Goal: Task Accomplishment & Management: Use online tool/utility

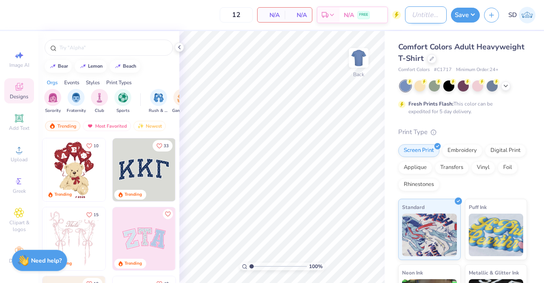
click at [412, 20] on input "Design Title" at bounding box center [426, 14] width 42 height 17
click at [418, 18] on input "Club Cheer" at bounding box center [426, 14] width 42 height 17
type input "Club Cheer Athletic Top 1"
click at [434, 57] on icon at bounding box center [432, 58] width 4 height 4
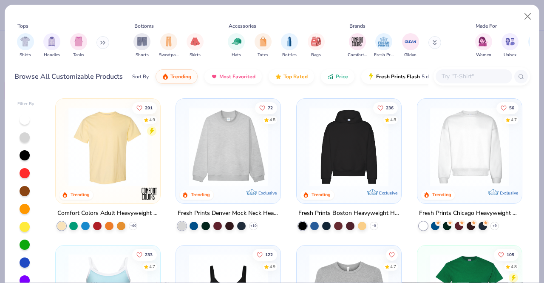
scroll to position [16, 0]
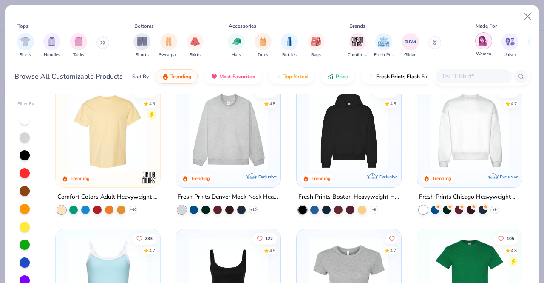
click at [484, 41] on img "filter for Women" at bounding box center [484, 41] width 10 height 10
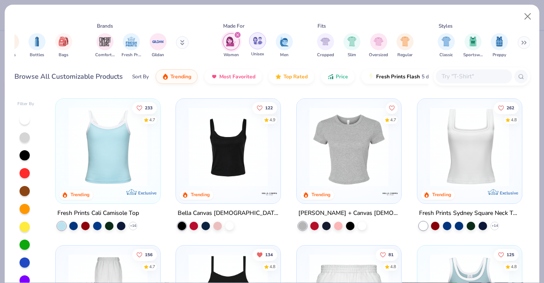
scroll to position [0, 263]
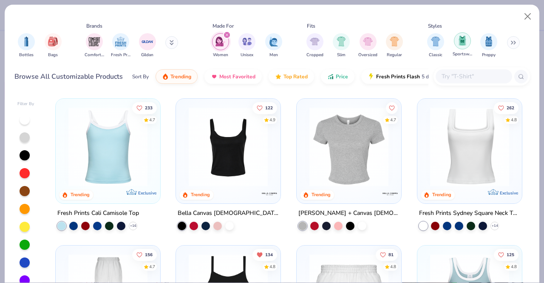
click at [462, 39] on img "filter for Sportswear" at bounding box center [462, 41] width 9 height 10
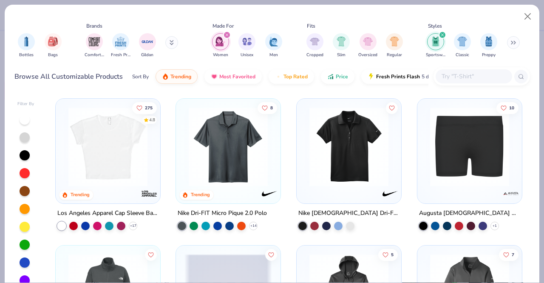
click at [103, 136] on img at bounding box center [108, 146] width 88 height 79
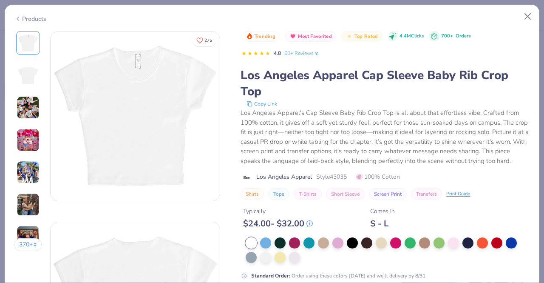
click at [29, 104] on img at bounding box center [28, 107] width 23 height 23
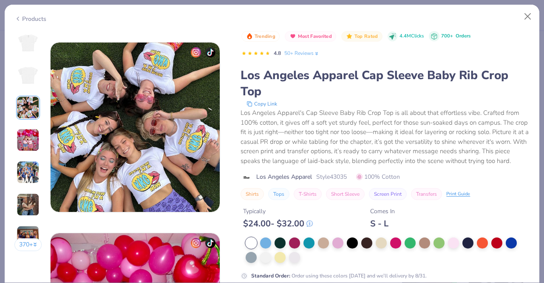
scroll to position [381, 0]
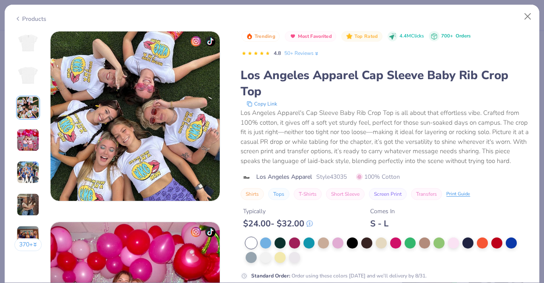
click at [26, 130] on img at bounding box center [28, 139] width 23 height 23
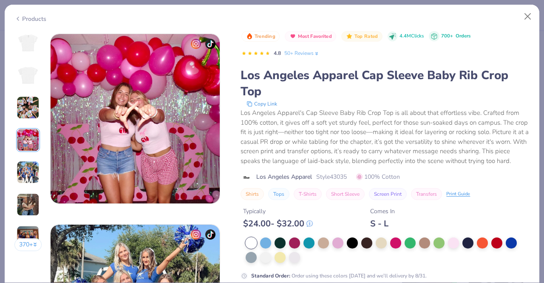
scroll to position [572, 0]
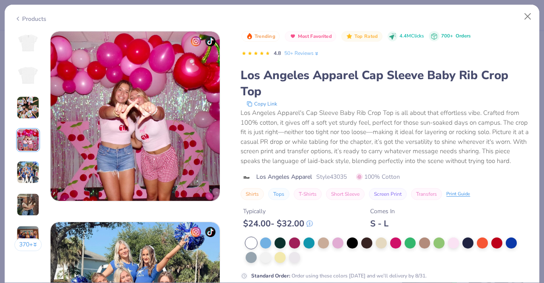
click at [25, 107] on img at bounding box center [28, 107] width 23 height 23
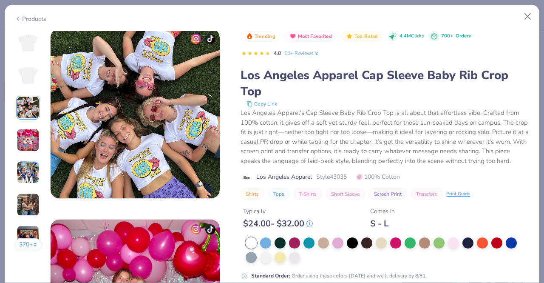
scroll to position [381, 0]
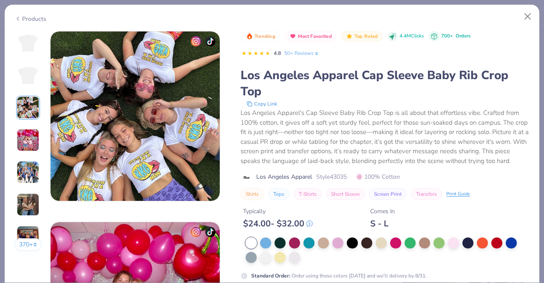
click at [29, 158] on div "370 +" at bounding box center [28, 144] width 28 height 226
click at [33, 180] on img at bounding box center [28, 172] width 23 height 23
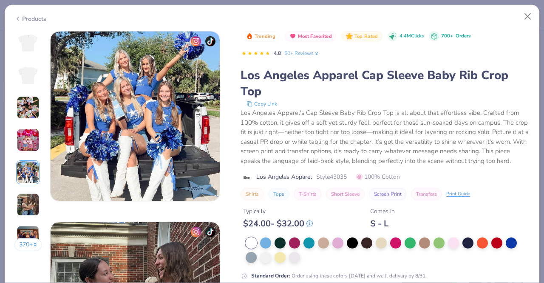
click at [34, 199] on img at bounding box center [28, 204] width 23 height 23
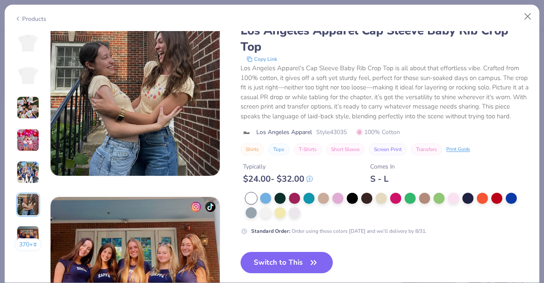
click at [30, 196] on img at bounding box center [28, 204] width 23 height 23
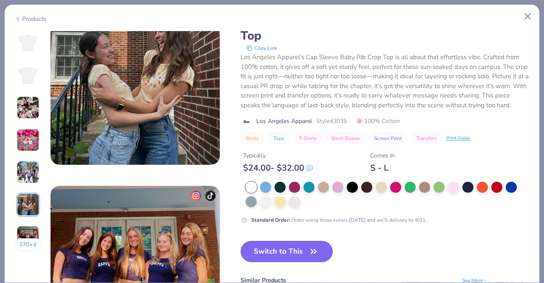
click at [31, 242] on button "370 +" at bounding box center [28, 244] width 28 height 13
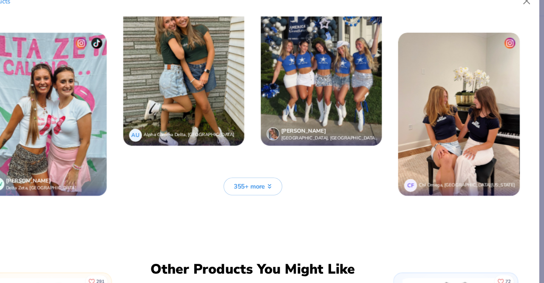
scroll to position [1908, 0]
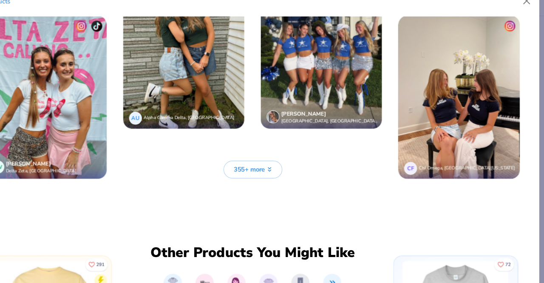
click at [277, 165] on button "355+ more" at bounding box center [272, 173] width 55 height 17
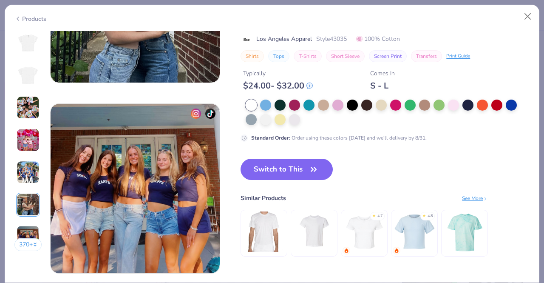
scroll to position [1070, 0]
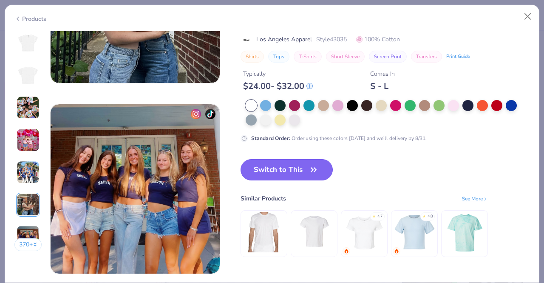
click at [291, 165] on button "Switch to This" at bounding box center [287, 169] width 92 height 21
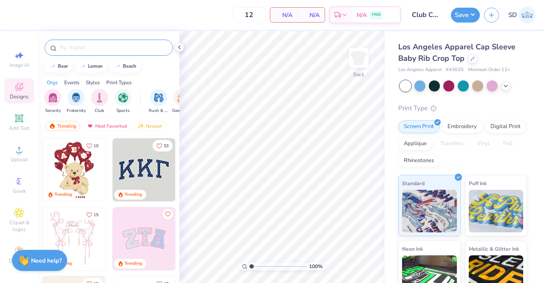
click at [101, 51] on input "text" at bounding box center [113, 47] width 109 height 9
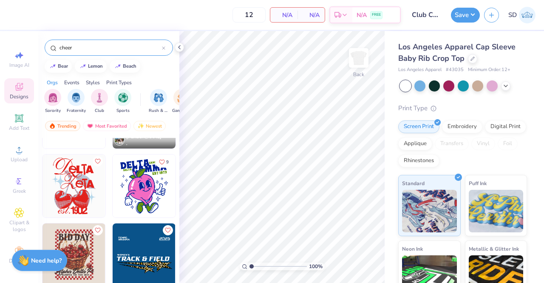
scroll to position [396, 0]
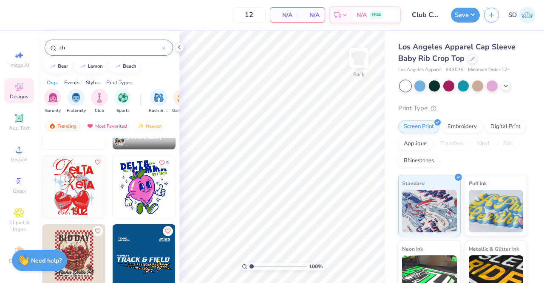
type input "c"
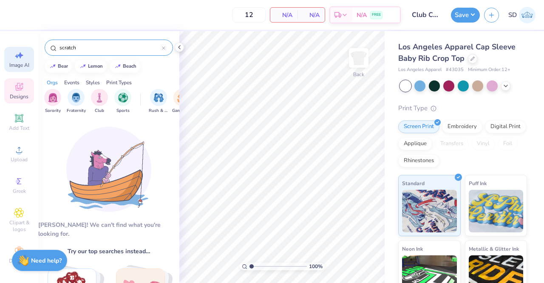
type input "scratch"
click at [14, 60] on icon at bounding box center [19, 55] width 10 height 10
select select "4"
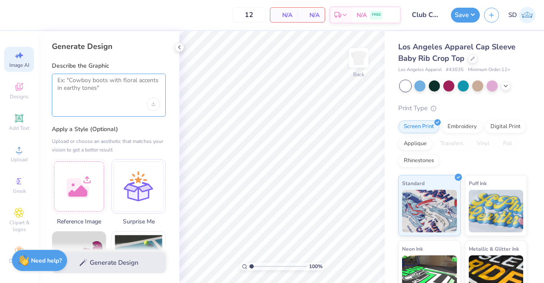
click at [85, 83] on textarea at bounding box center [108, 87] width 103 height 21
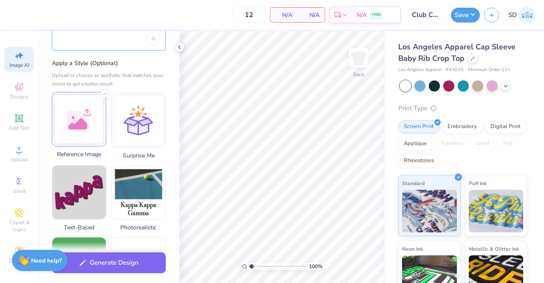
scroll to position [68, 0]
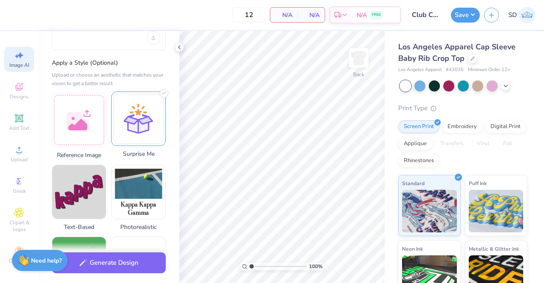
click at [125, 134] on div at bounding box center [138, 118] width 54 height 54
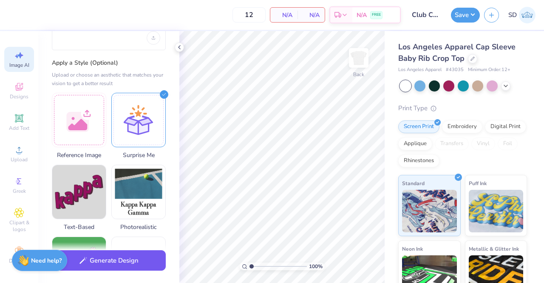
click at [93, 261] on button "Generate Design" at bounding box center [109, 260] width 114 height 21
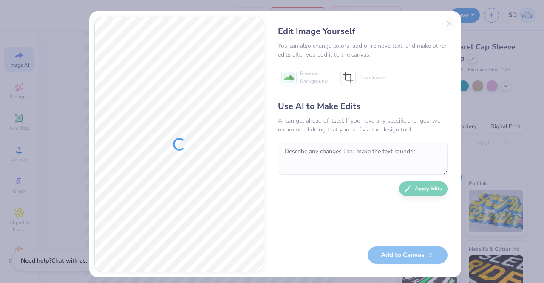
scroll to position [5, 0]
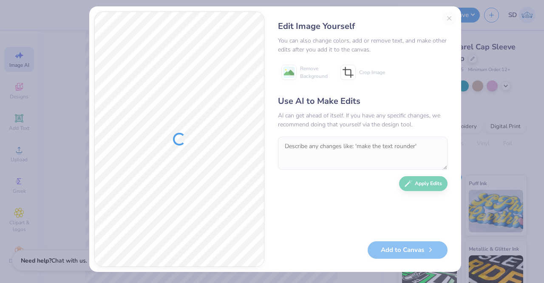
click at [444, 21] on div "Edit Image Yourself" at bounding box center [363, 26] width 170 height 13
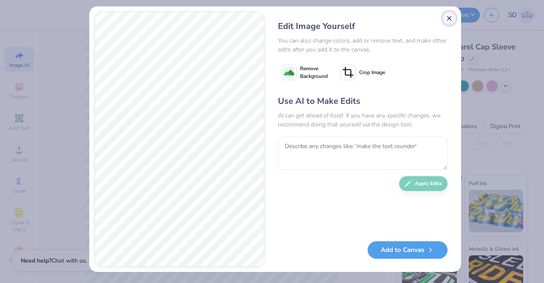
click at [449, 14] on button "Close" at bounding box center [450, 18] width 14 height 14
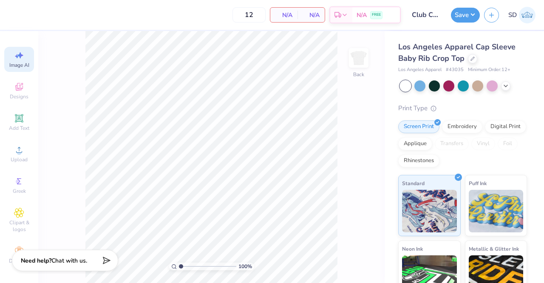
click at [17, 56] on icon at bounding box center [20, 55] width 6 height 6
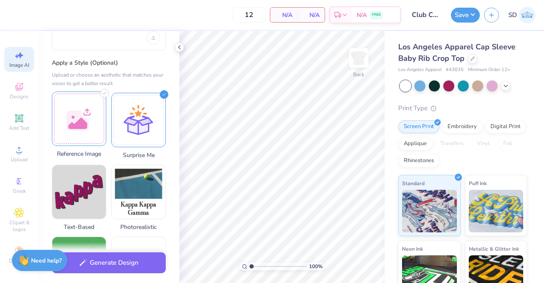
scroll to position [0, 0]
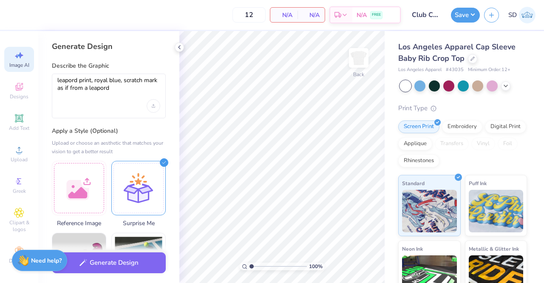
click at [114, 102] on div "leapord print, royal blue, scratch mark as if from a leapord" at bounding box center [109, 96] width 114 height 45
click at [70, 197] on div at bounding box center [79, 186] width 54 height 54
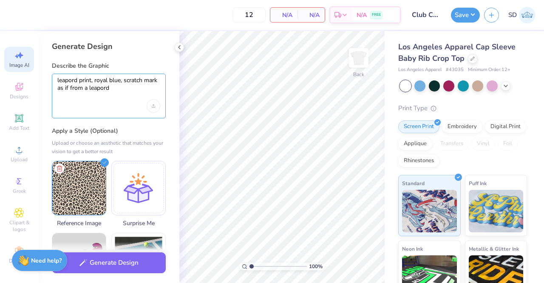
click at [122, 92] on textarea "leapord print, royal blue, scratch mark as if from a leapord" at bounding box center [108, 88] width 103 height 23
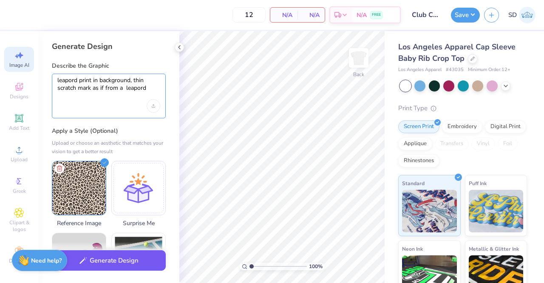
type textarea "leapord print in background, thin scratch mark as if from a leapord"
click at [111, 259] on button "Generate Design" at bounding box center [109, 260] width 114 height 21
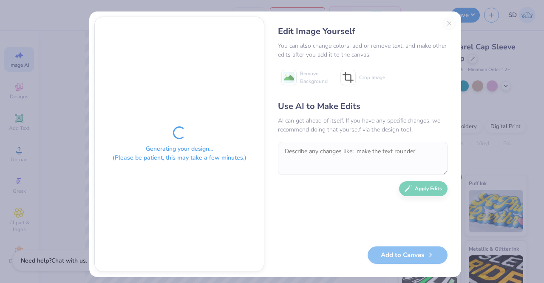
click at [2, 214] on div "Generating your design... (Please be patient, this may take a few minutes.) Edi…" at bounding box center [272, 141] width 544 height 283
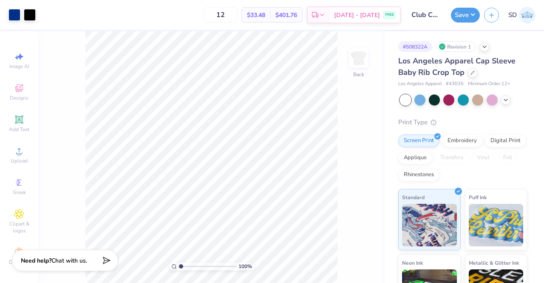
click at [417, 20] on input "Club Cheer Athletic Top 1" at bounding box center [426, 14] width 42 height 17
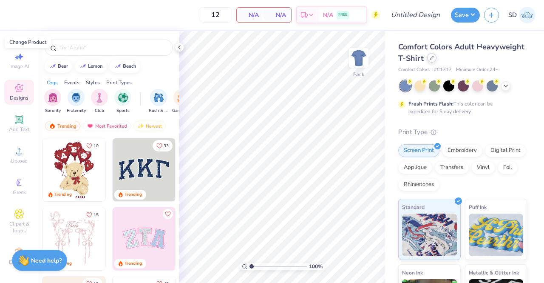
click at [437, 61] on div at bounding box center [431, 57] width 9 height 9
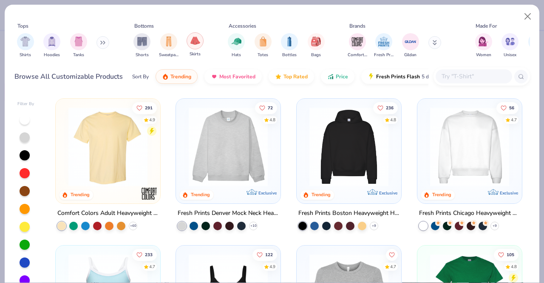
click at [189, 46] on div "filter for Skirts" at bounding box center [195, 40] width 17 height 17
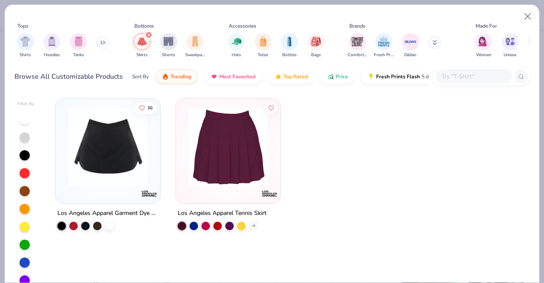
click at [222, 158] on img at bounding box center [229, 146] width 88 height 79
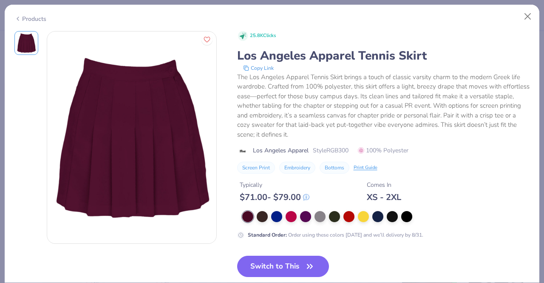
click at [26, 20] on div "Products" at bounding box center [30, 18] width 32 height 9
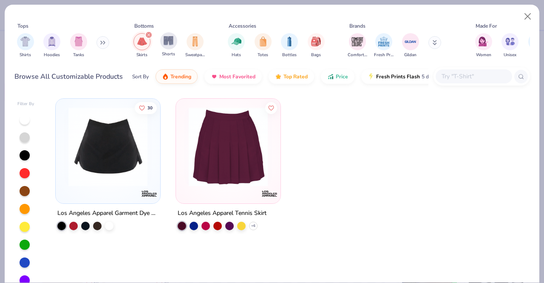
click at [162, 48] on div "Shorts" at bounding box center [168, 44] width 17 height 25
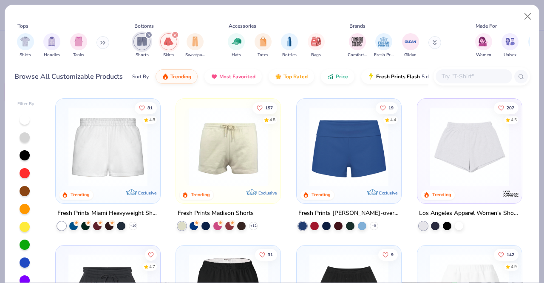
click at [322, 157] on img at bounding box center [349, 146] width 88 height 79
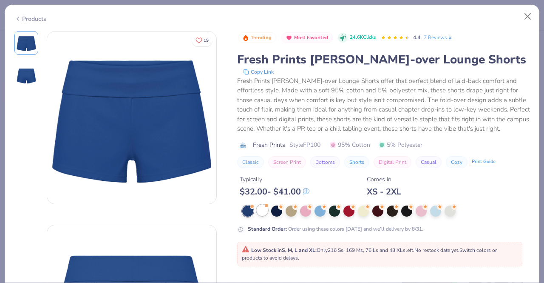
click at [265, 208] on span at bounding box center [267, 205] width 5 height 5
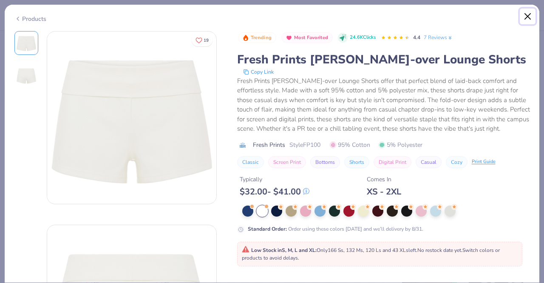
click at [527, 19] on button "Close" at bounding box center [528, 17] width 16 height 16
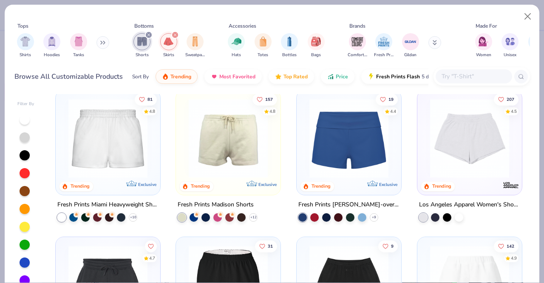
scroll to position [8, 0]
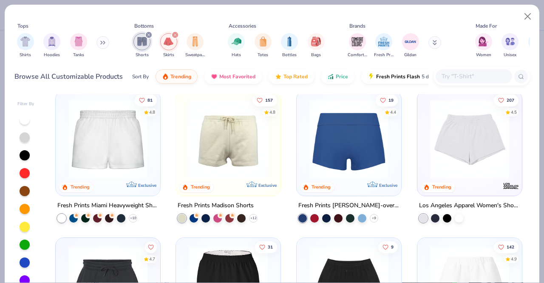
click at [483, 147] on img at bounding box center [470, 139] width 88 height 79
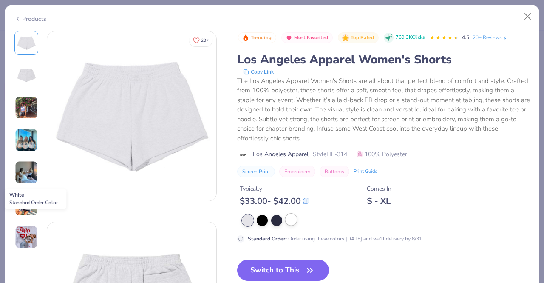
click at [293, 222] on div at bounding box center [291, 219] width 11 height 11
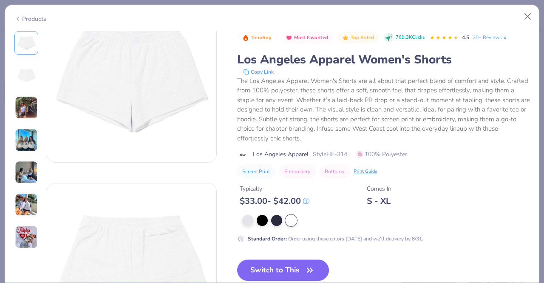
scroll to position [39, 0]
click at [284, 271] on button "Switch to This" at bounding box center [283, 269] width 92 height 21
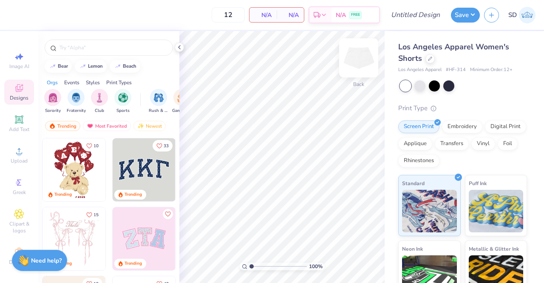
click at [362, 54] on img at bounding box center [359, 58] width 34 height 34
click at [13, 158] on span "Upload" at bounding box center [19, 160] width 17 height 7
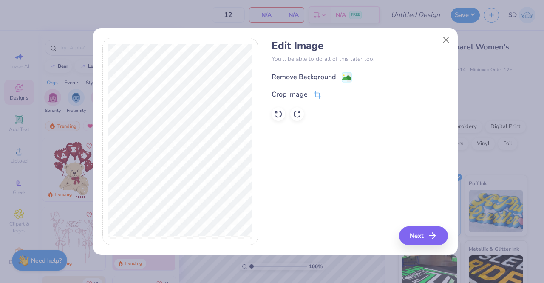
click at [339, 76] on div "Remove Background" at bounding box center [312, 77] width 80 height 11
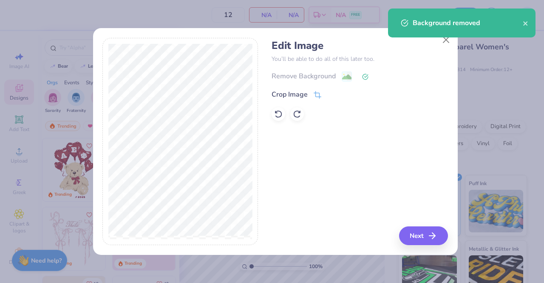
click at [446, 39] on div "Background removed" at bounding box center [462, 26] width 151 height 39
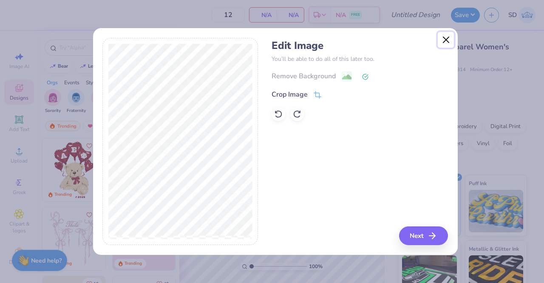
click at [446, 39] on button "Close" at bounding box center [446, 40] width 16 height 16
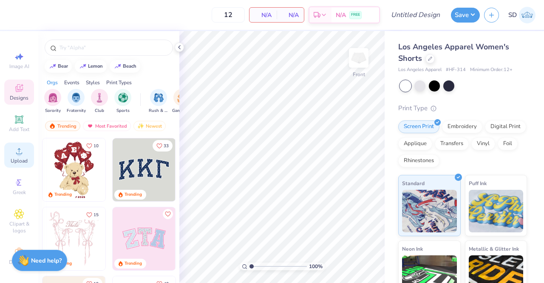
click at [12, 157] on div "Upload" at bounding box center [19, 154] width 30 height 25
click at [17, 160] on span "Upload" at bounding box center [19, 160] width 17 height 7
click at [11, 158] on span "Upload" at bounding box center [19, 160] width 17 height 7
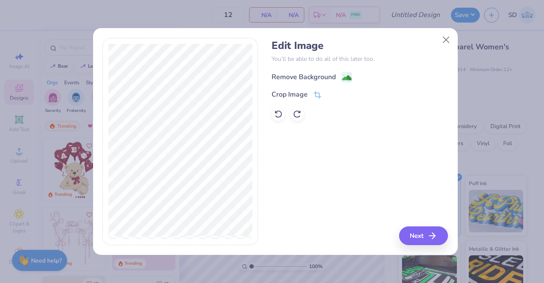
click at [333, 80] on div "Remove Background" at bounding box center [304, 77] width 64 height 10
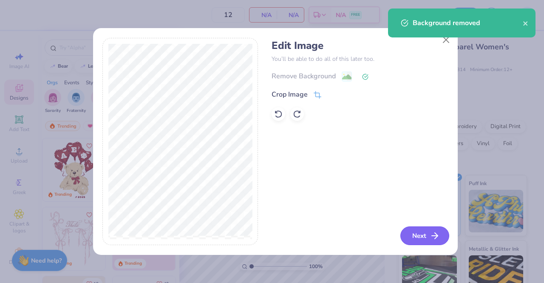
click at [410, 238] on button "Next" at bounding box center [425, 235] width 49 height 19
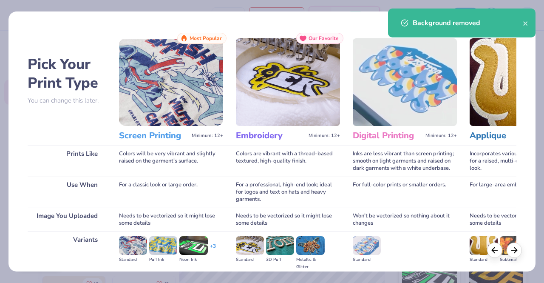
scroll to position [98, 0]
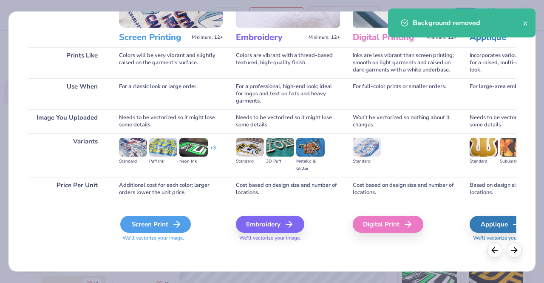
click at [151, 223] on div "Screen Print" at bounding box center [155, 224] width 71 height 17
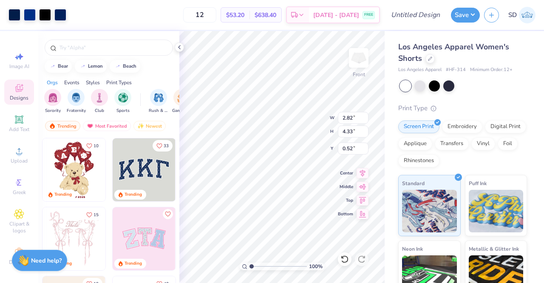
type input "2.82"
type input "4.33"
type input "2.81"
type input "4.32"
click at [364, 57] on img at bounding box center [359, 58] width 34 height 34
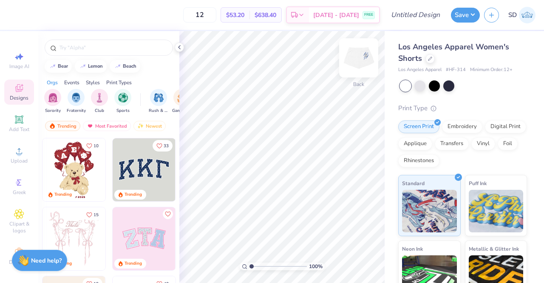
click at [364, 57] on img at bounding box center [359, 58] width 34 height 34
click at [365, 59] on img at bounding box center [359, 58] width 34 height 34
click at [411, 14] on input "Design Title" at bounding box center [426, 14] width 42 height 17
type input "Club Cheer AT Set"
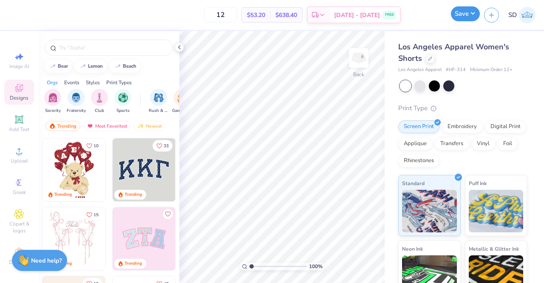
scroll to position [0, 0]
click at [457, 17] on button "Save" at bounding box center [465, 13] width 29 height 15
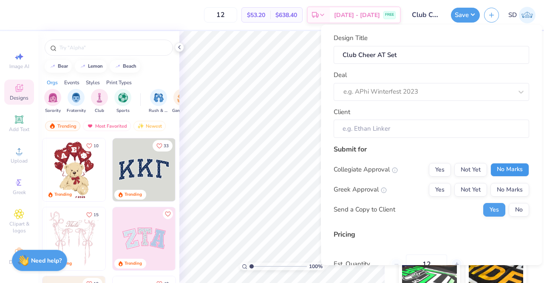
click at [508, 169] on button "No Marks" at bounding box center [510, 170] width 39 height 14
click at [505, 192] on button "No Marks" at bounding box center [510, 190] width 39 height 14
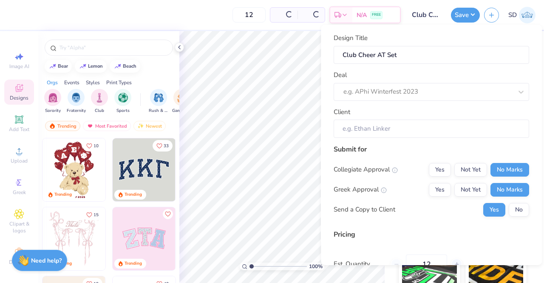
type input "$53.20"
click at [404, 125] on input "Client" at bounding box center [432, 129] width 196 height 18
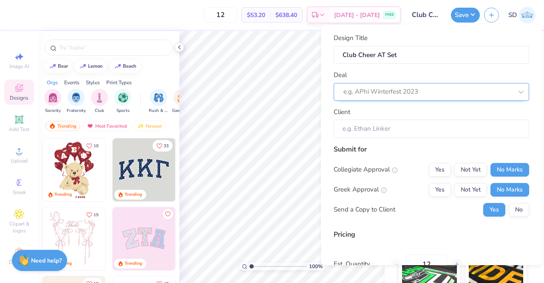
click at [378, 91] on div at bounding box center [428, 91] width 169 height 11
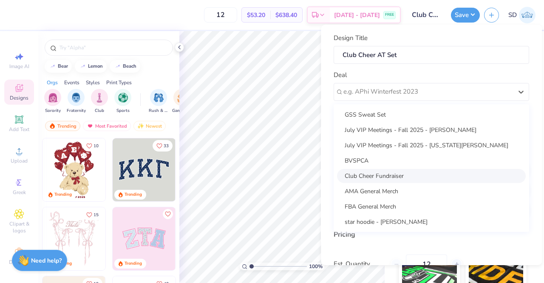
click at [391, 178] on div "Club Cheer Fundraiser" at bounding box center [431, 176] width 189 height 14
type input "Mahogane Bailey"
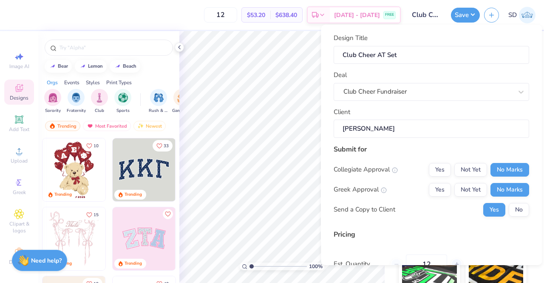
scroll to position [83, 0]
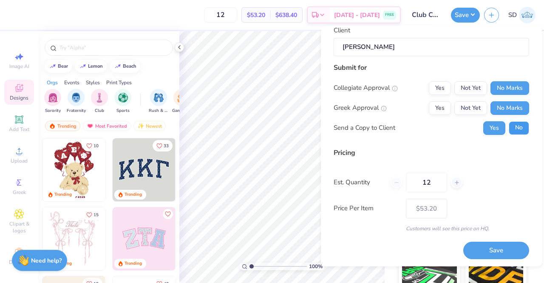
click at [515, 124] on button "No" at bounding box center [519, 128] width 20 height 14
click at [504, 251] on button "Save" at bounding box center [497, 250] width 66 height 17
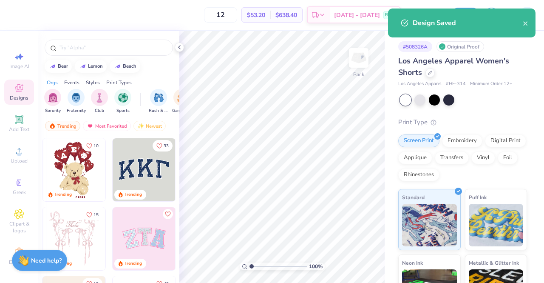
type input "$53.20"
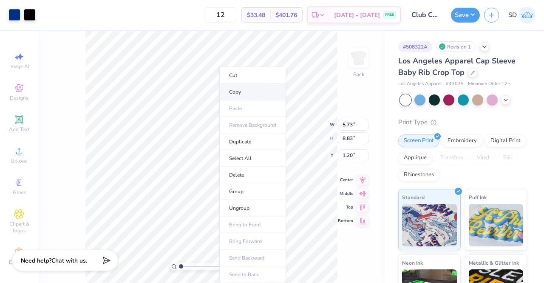
click at [239, 92] on li "Copy" at bounding box center [252, 92] width 67 height 17
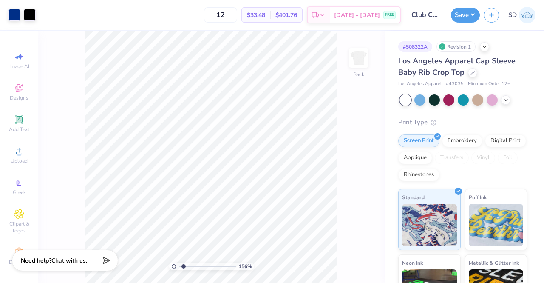
type input "1.46468095808364"
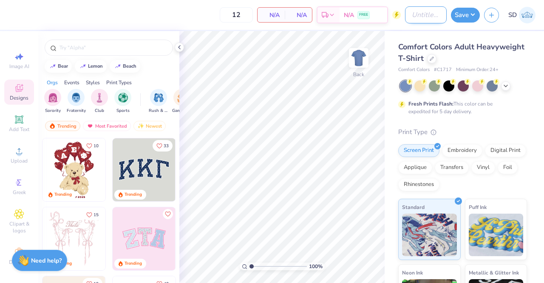
click at [413, 20] on input "Design Title" at bounding box center [426, 14] width 42 height 17
type input "Star Leopard Print Top"
click at [437, 60] on div at bounding box center [431, 57] width 9 height 9
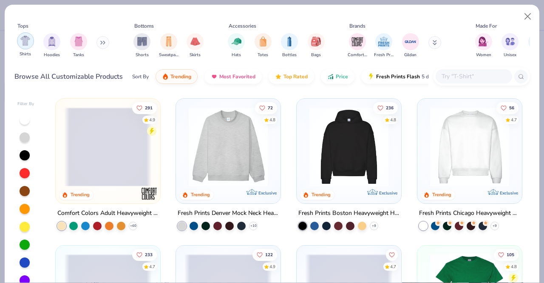
click at [24, 41] on img "filter for Shirts" at bounding box center [25, 41] width 10 height 10
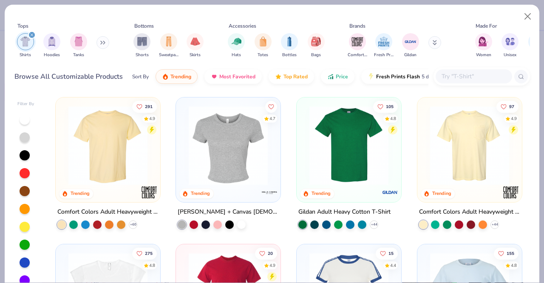
scroll to position [26, 0]
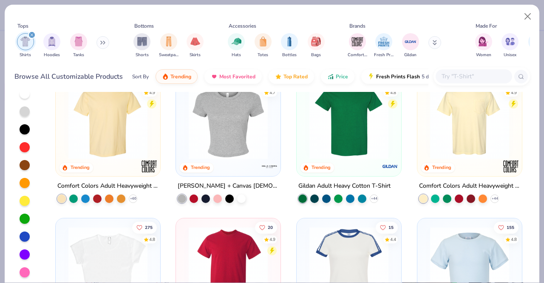
click at [25, 235] on div at bounding box center [25, 236] width 10 height 10
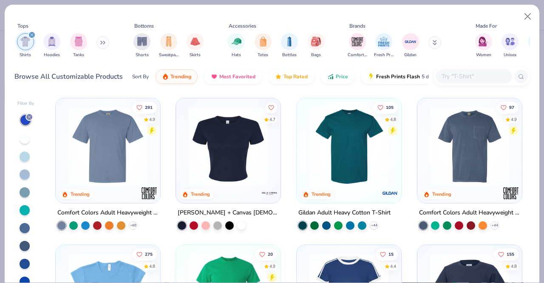
scroll to position [1, 0]
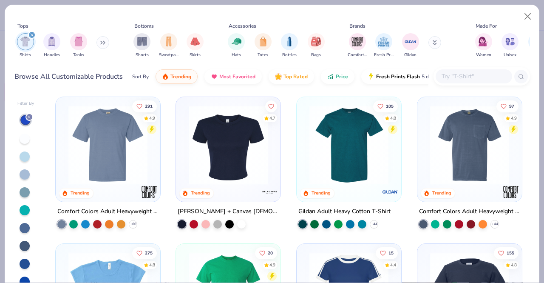
click at [233, 134] on img at bounding box center [229, 144] width 88 height 79
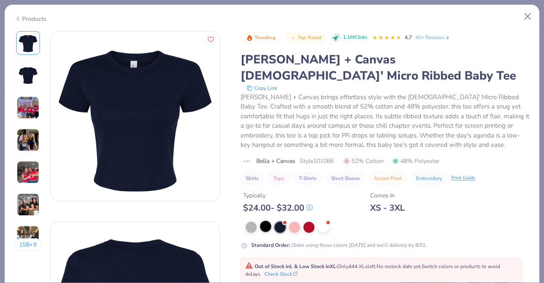
click at [265, 221] on div at bounding box center [265, 226] width 11 height 11
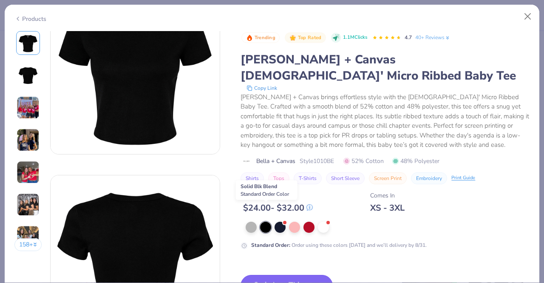
scroll to position [51, 0]
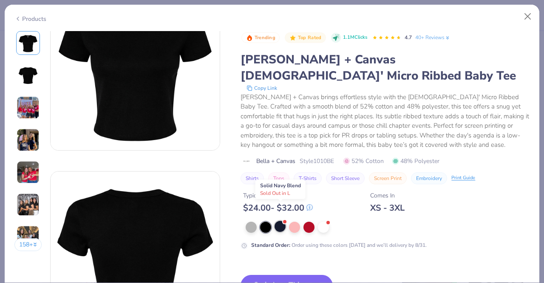
click at [282, 221] on div at bounding box center [280, 226] width 11 height 11
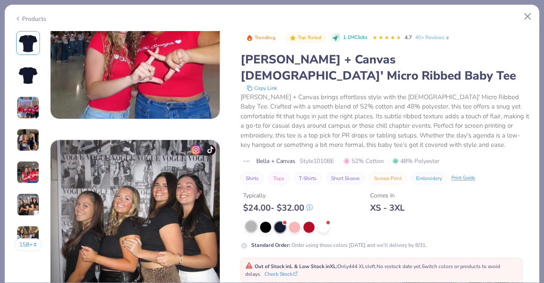
scroll to position [845, 0]
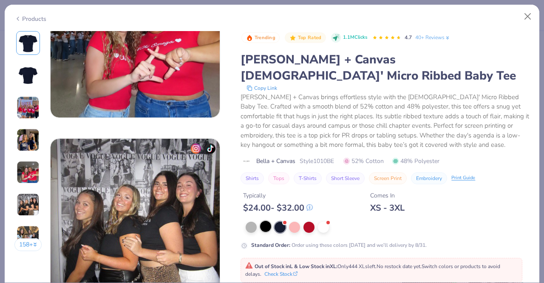
click at [264, 221] on div at bounding box center [265, 226] width 11 height 11
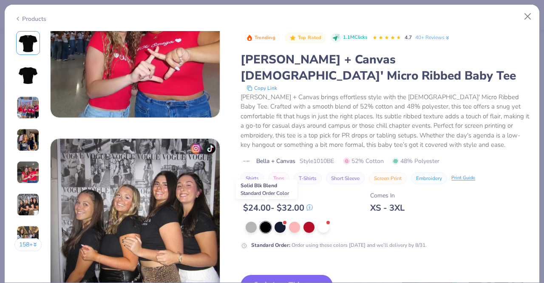
scroll to position [929, 0]
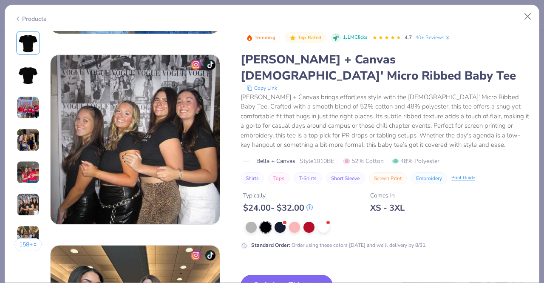
click at [282, 275] on button "Switch to This" at bounding box center [287, 285] width 92 height 21
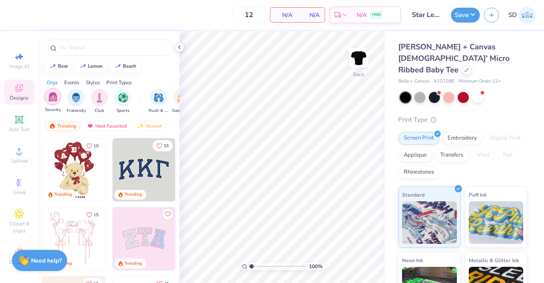
click at [54, 95] on img "filter for Sorority" at bounding box center [53, 97] width 10 height 10
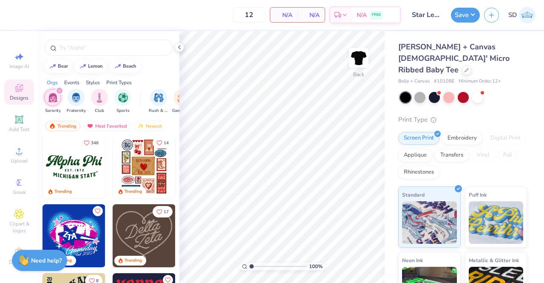
scroll to position [279, 0]
click at [447, 91] on div at bounding box center [449, 96] width 11 height 11
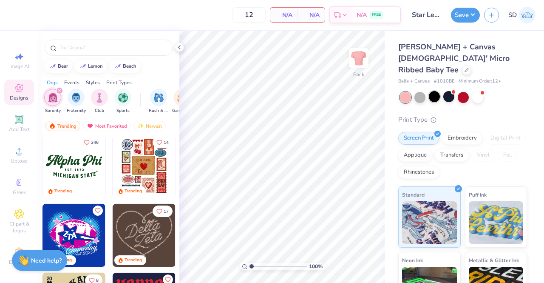
click at [436, 91] on div at bounding box center [434, 96] width 11 height 11
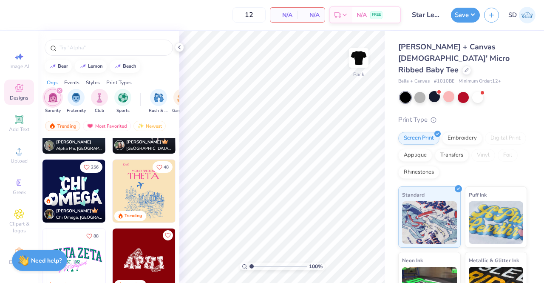
scroll to position [1151, 0]
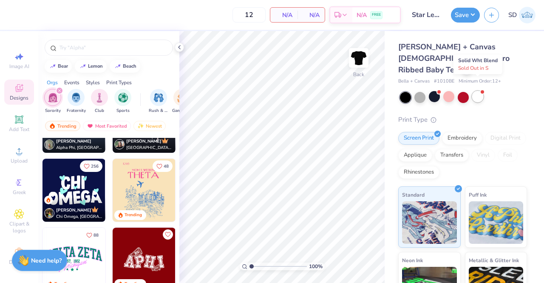
click at [478, 91] on div at bounding box center [478, 96] width 11 height 11
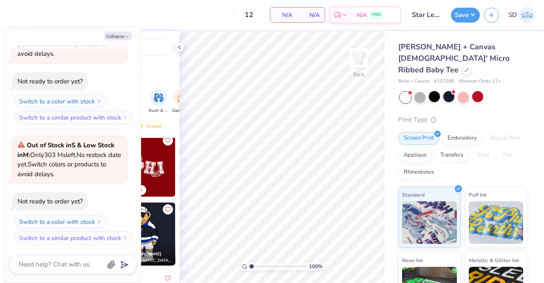
scroll to position [1245, 0]
click at [122, 37] on button "Collapse" at bounding box center [118, 35] width 28 height 9
type textarea "x"
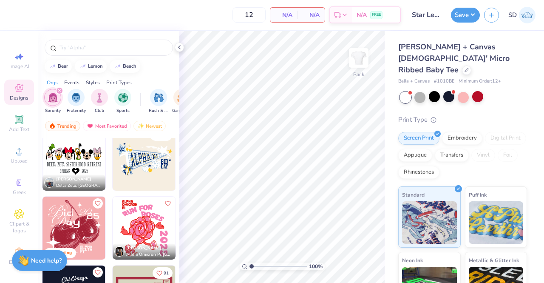
scroll to position [1942, 0]
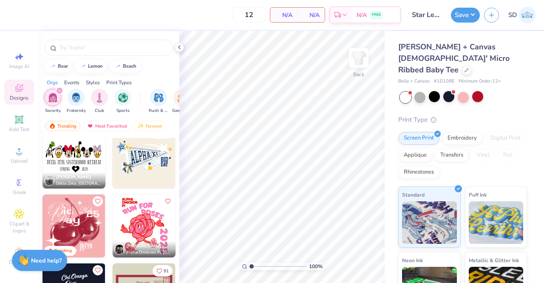
click at [141, 159] on img at bounding box center [144, 156] width 63 height 63
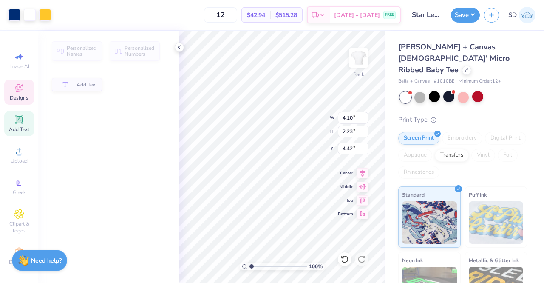
type input "4.10"
type input "2.23"
type input "4.42"
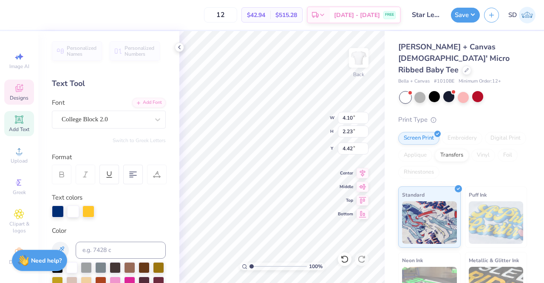
scroll to position [7, 1]
type textarea "Club Cheer"
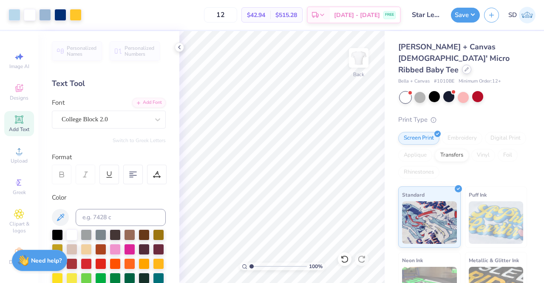
click at [468, 67] on icon at bounding box center [467, 69] width 4 height 4
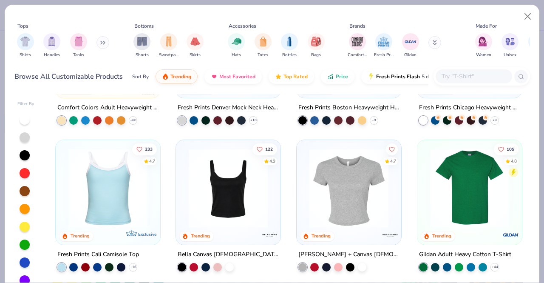
scroll to position [145, 0]
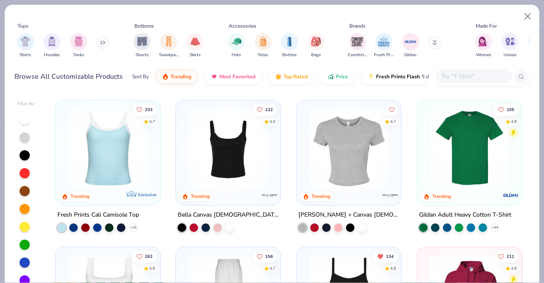
click at [214, 172] on img at bounding box center [229, 148] width 88 height 79
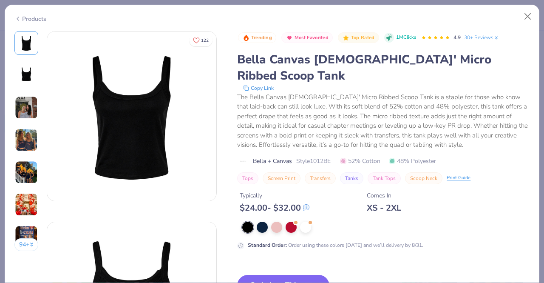
click at [30, 109] on img at bounding box center [26, 107] width 23 height 23
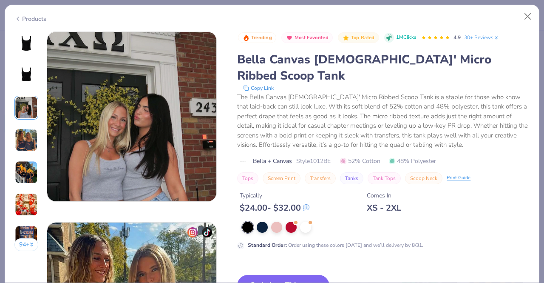
scroll to position [381, 0]
click at [280, 275] on button "Switch to This" at bounding box center [283, 285] width 92 height 21
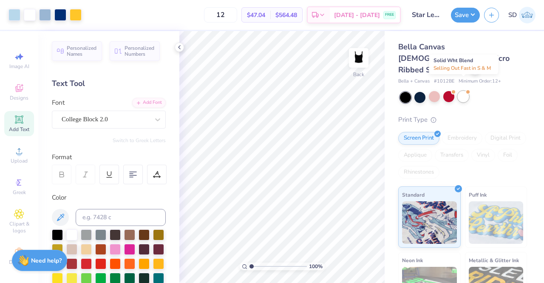
click at [467, 91] on div at bounding box center [463, 96] width 11 height 11
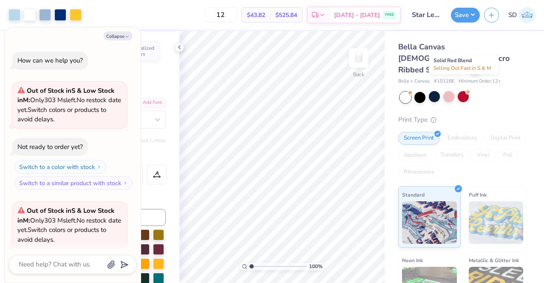
scroll to position [186, 0]
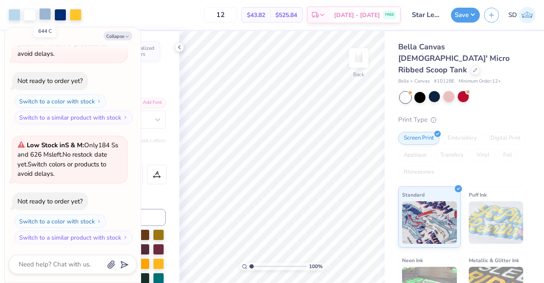
click at [43, 17] on div at bounding box center [45, 14] width 12 height 12
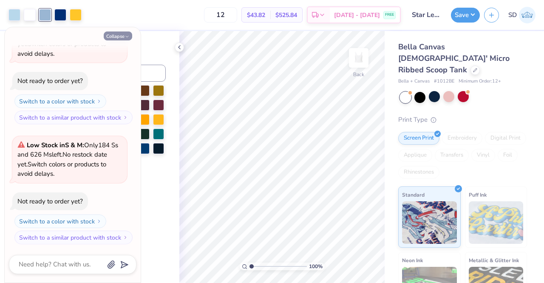
click at [122, 39] on button "Collapse" at bounding box center [118, 35] width 28 height 9
type textarea "x"
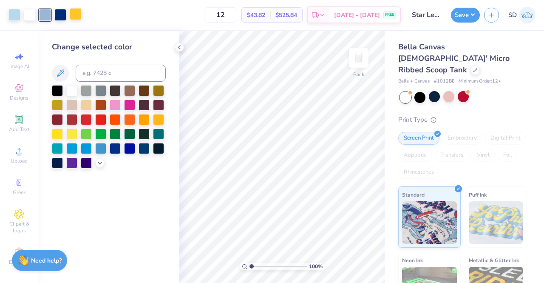
click at [72, 17] on div at bounding box center [76, 14] width 12 height 12
click at [99, 163] on icon at bounding box center [100, 162] width 7 height 7
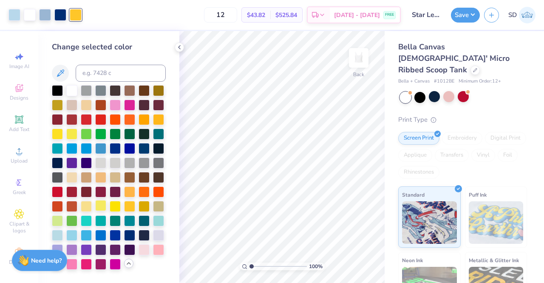
click at [100, 206] on div at bounding box center [100, 205] width 11 height 11
click at [89, 208] on div at bounding box center [86, 205] width 11 height 11
click at [16, 18] on div at bounding box center [15, 14] width 12 height 12
click at [75, 233] on div at bounding box center [71, 234] width 11 height 11
click at [59, 233] on div at bounding box center [57, 234] width 11 height 11
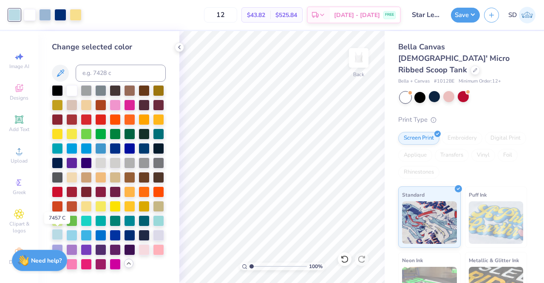
click at [56, 234] on div at bounding box center [57, 234] width 11 height 11
click at [88, 89] on div at bounding box center [86, 89] width 11 height 11
click at [46, 13] on div at bounding box center [45, 14] width 12 height 12
click at [58, 78] on icon at bounding box center [60, 73] width 10 height 10
click at [15, 16] on div at bounding box center [15, 14] width 12 height 12
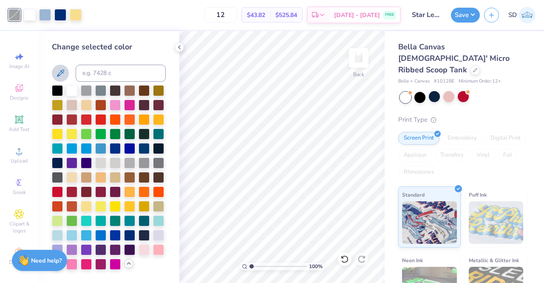
click at [64, 74] on icon at bounding box center [60, 73] width 10 height 10
click at [130, 148] on div at bounding box center [129, 147] width 11 height 11
click at [71, 233] on div at bounding box center [71, 234] width 11 height 11
click at [474, 68] on icon at bounding box center [475, 69] width 3 height 3
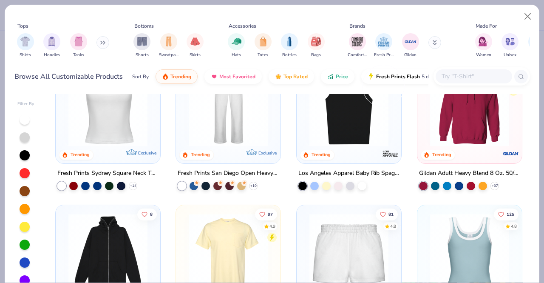
scroll to position [276, 0]
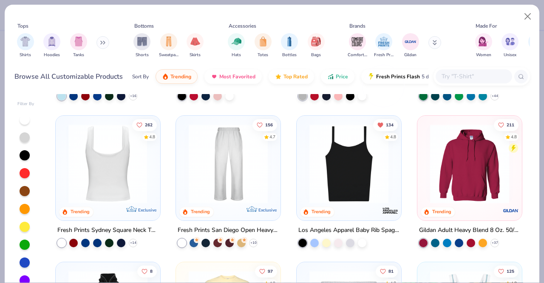
click at [111, 174] on img at bounding box center [108, 163] width 88 height 79
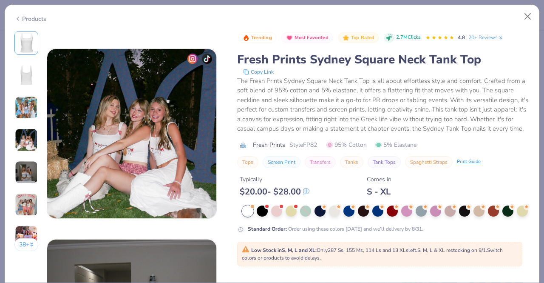
scroll to position [683, 0]
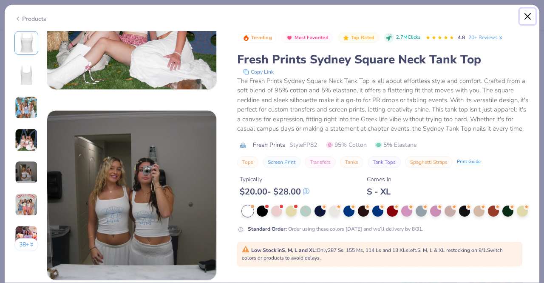
click at [529, 18] on button "Close" at bounding box center [528, 17] width 16 height 16
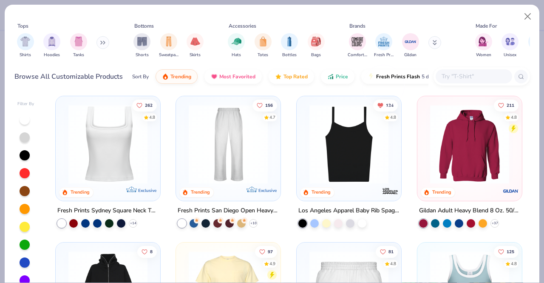
scroll to position [295, 0]
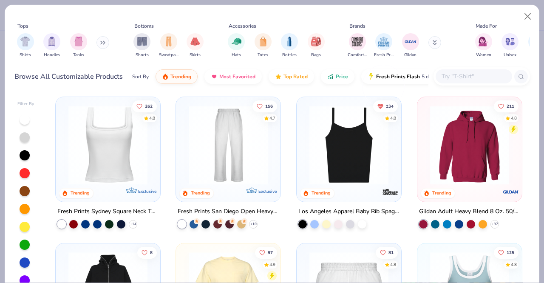
click at [338, 152] on img at bounding box center [349, 144] width 88 height 79
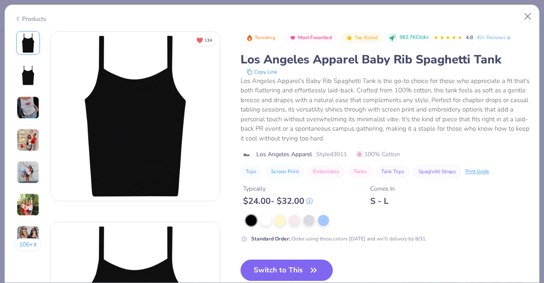
click at [33, 102] on img at bounding box center [28, 107] width 23 height 23
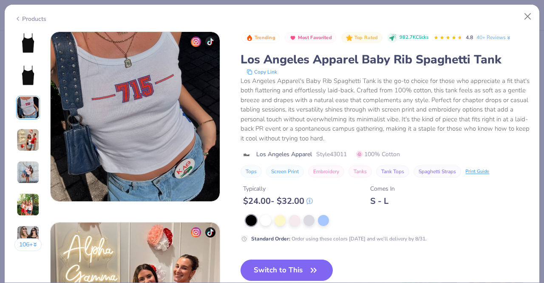
scroll to position [381, 0]
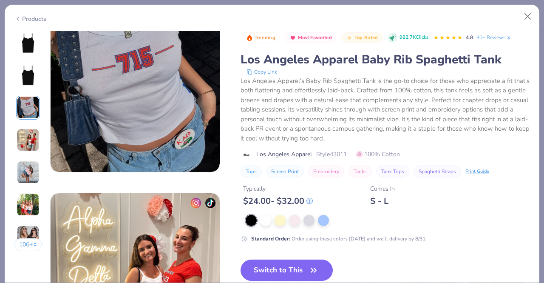
click at [32, 142] on img at bounding box center [28, 139] width 23 height 23
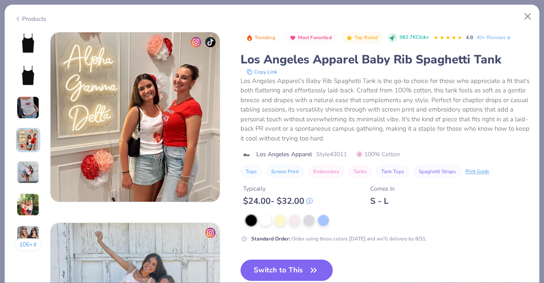
scroll to position [572, 0]
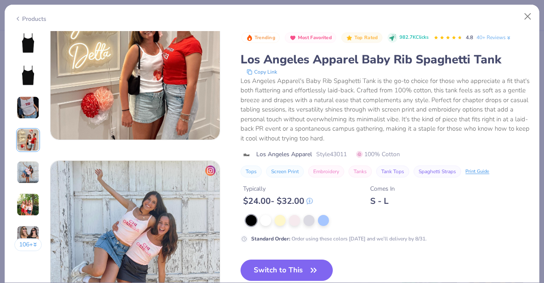
click at [31, 202] on img at bounding box center [28, 204] width 23 height 23
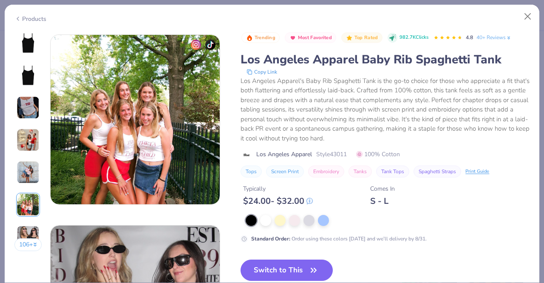
scroll to position [953, 0]
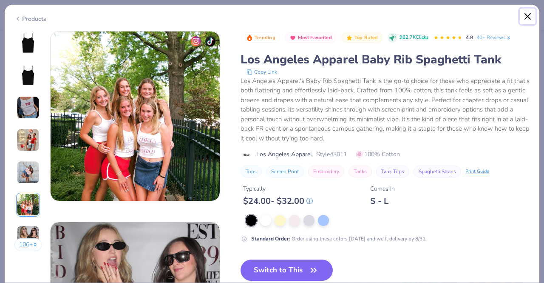
click at [533, 19] on button "Close" at bounding box center [528, 17] width 16 height 16
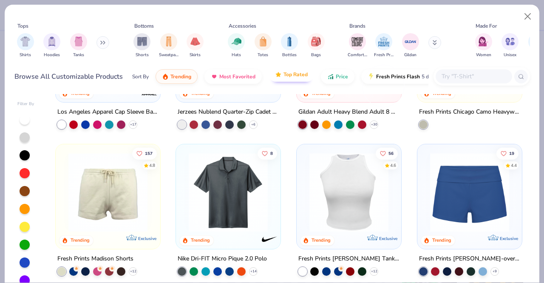
scroll to position [688, 0]
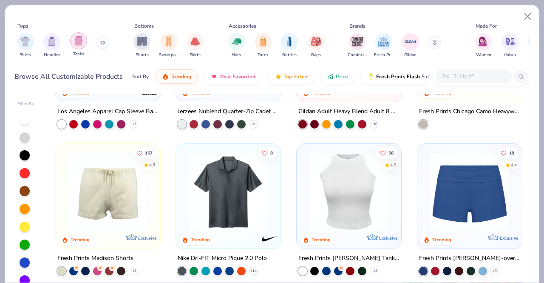
click at [81, 37] on img "filter for Tanks" at bounding box center [78, 41] width 9 height 10
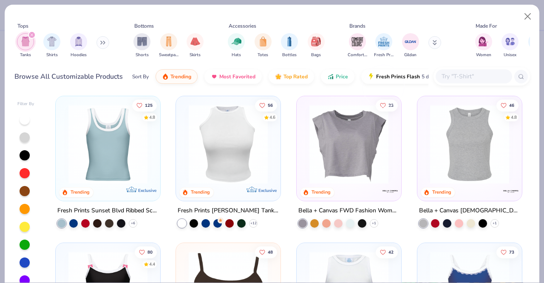
scroll to position [151, 0]
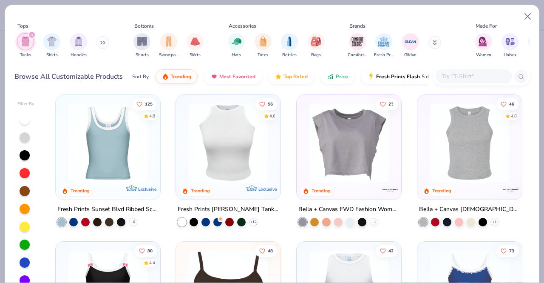
click at [107, 148] on img at bounding box center [108, 142] width 88 height 79
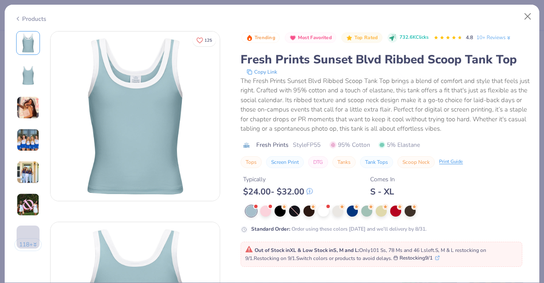
click at [35, 147] on img at bounding box center [28, 139] width 23 height 23
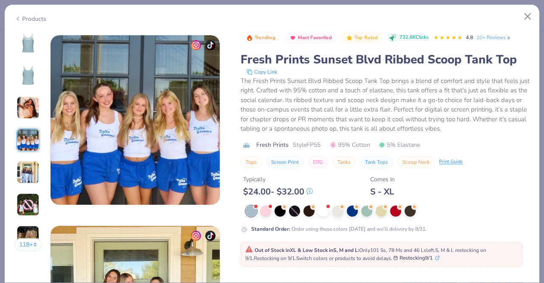
scroll to position [572, 0]
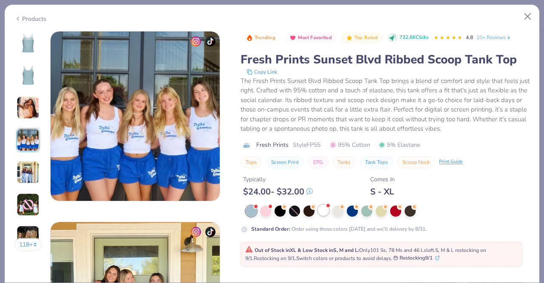
click at [320, 211] on div at bounding box center [323, 210] width 11 height 11
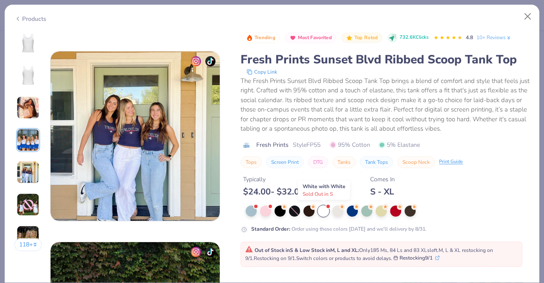
scroll to position [747, 0]
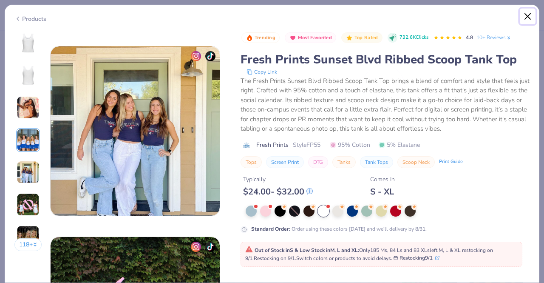
click at [529, 14] on button "Close" at bounding box center [528, 17] width 16 height 16
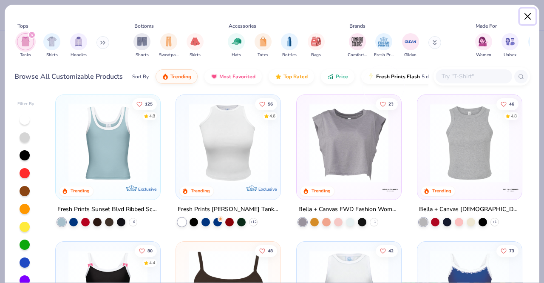
click at [529, 16] on button "Close" at bounding box center [528, 17] width 16 height 16
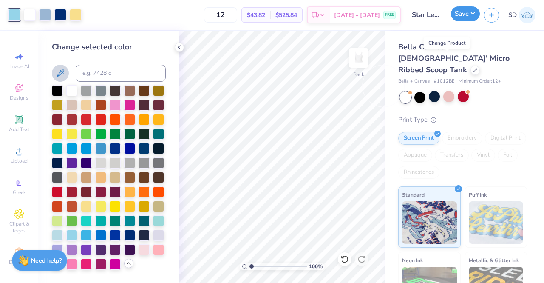
click at [463, 16] on button "Save" at bounding box center [465, 13] width 29 height 15
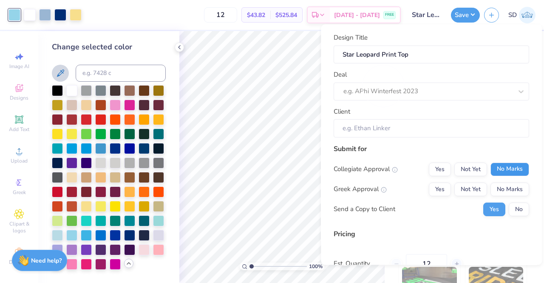
click at [499, 172] on button "No Marks" at bounding box center [510, 169] width 39 height 14
click at [507, 188] on button "No Marks" at bounding box center [510, 189] width 39 height 14
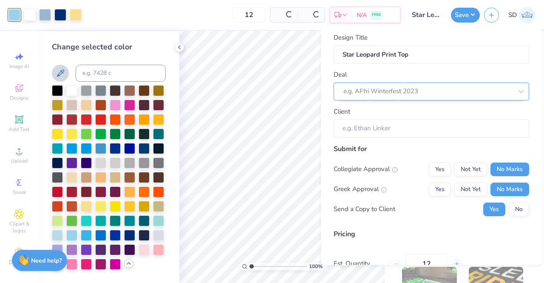
type input "$43.82"
click at [406, 88] on div "Deal e.g. APhi Winterfest 2023" at bounding box center [432, 85] width 196 height 31
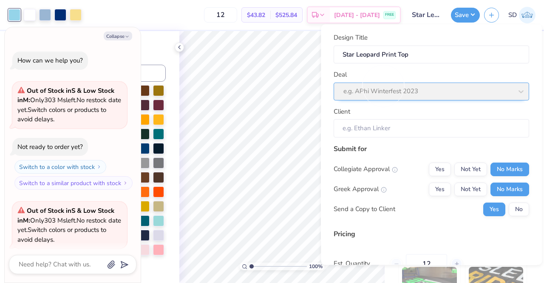
type textarea "x"
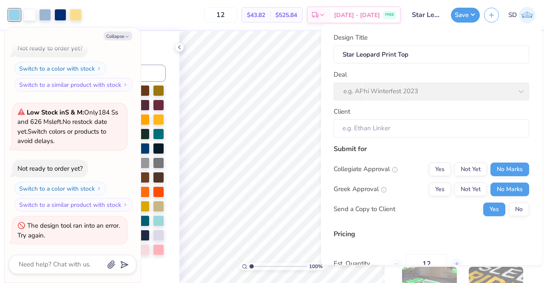
click at [401, 83] on div "Deal e.g. APhi Winterfest 2023" at bounding box center [432, 85] width 196 height 31
click at [419, 98] on div "Deal e.g. APhi Winterfest 2023" at bounding box center [432, 85] width 196 height 31
click at [413, 51] on input "Star Leopard Print Top" at bounding box center [432, 55] width 196 height 18
type input "Star Leopard Print Top"
type textarea "x"
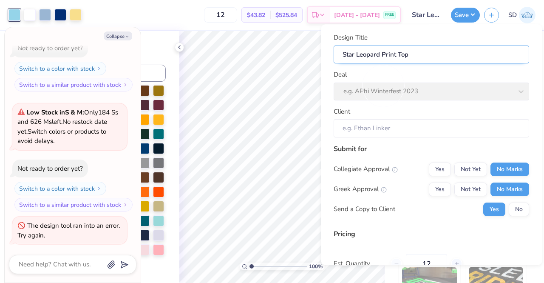
type input "Star Leopard Print To"
type textarea "x"
type input "Star Leopard Print T"
type textarea "x"
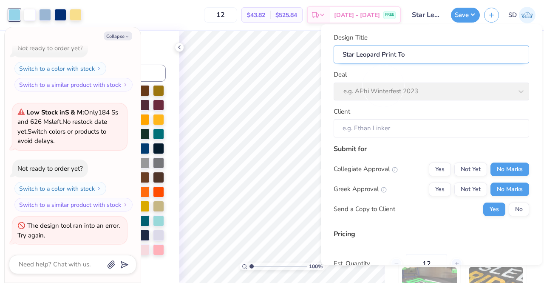
type input "Star Leopard Print T"
type input "Star Leopard Print"
type textarea "x"
type input "Star Leopard Print"
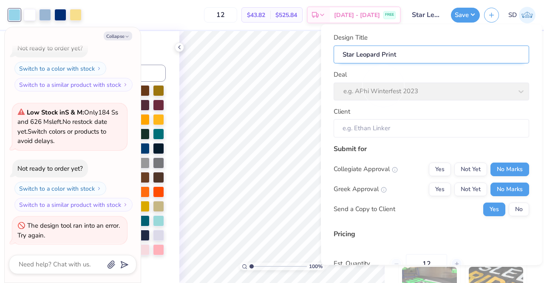
type textarea "x"
type input "Star Leopard Prin"
type textarea "x"
type input "Star Leopard Prin"
